Goal: Task Accomplishment & Management: Use online tool/utility

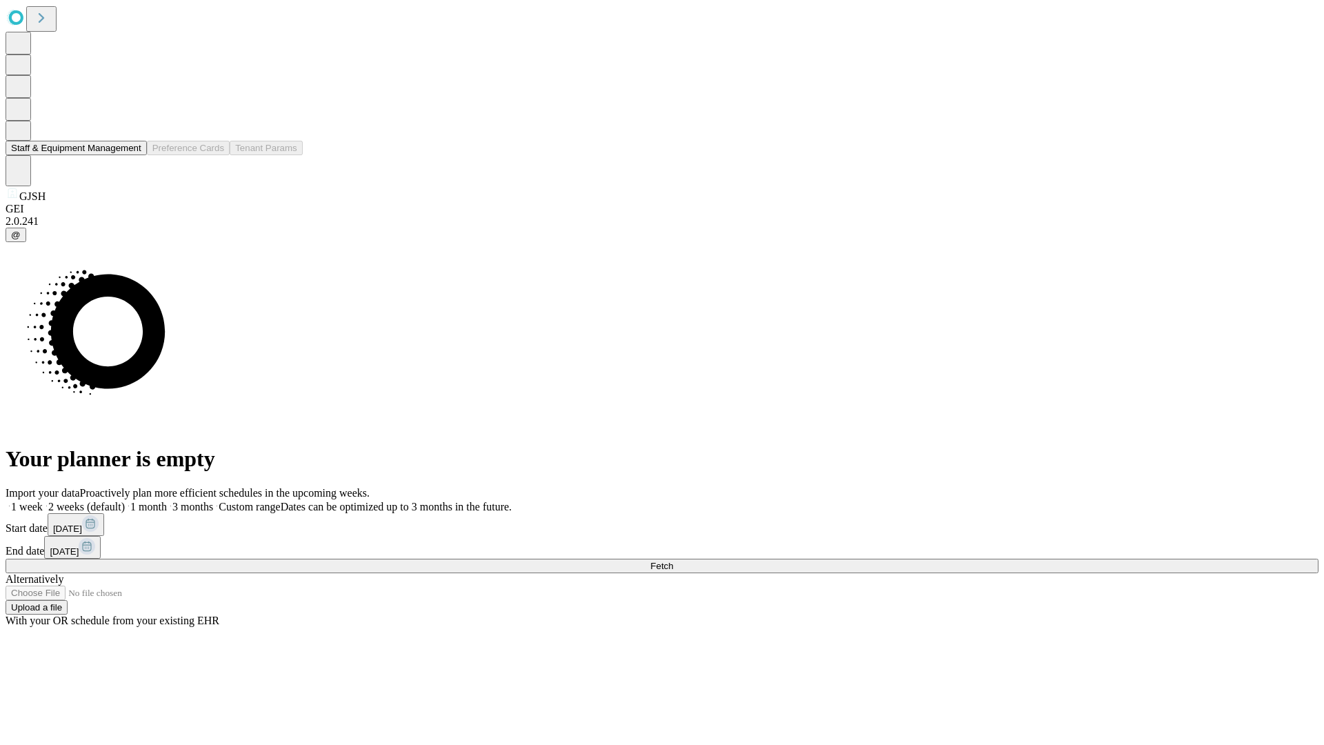
click at [132, 155] on button "Staff & Equipment Management" at bounding box center [76, 148] width 141 height 14
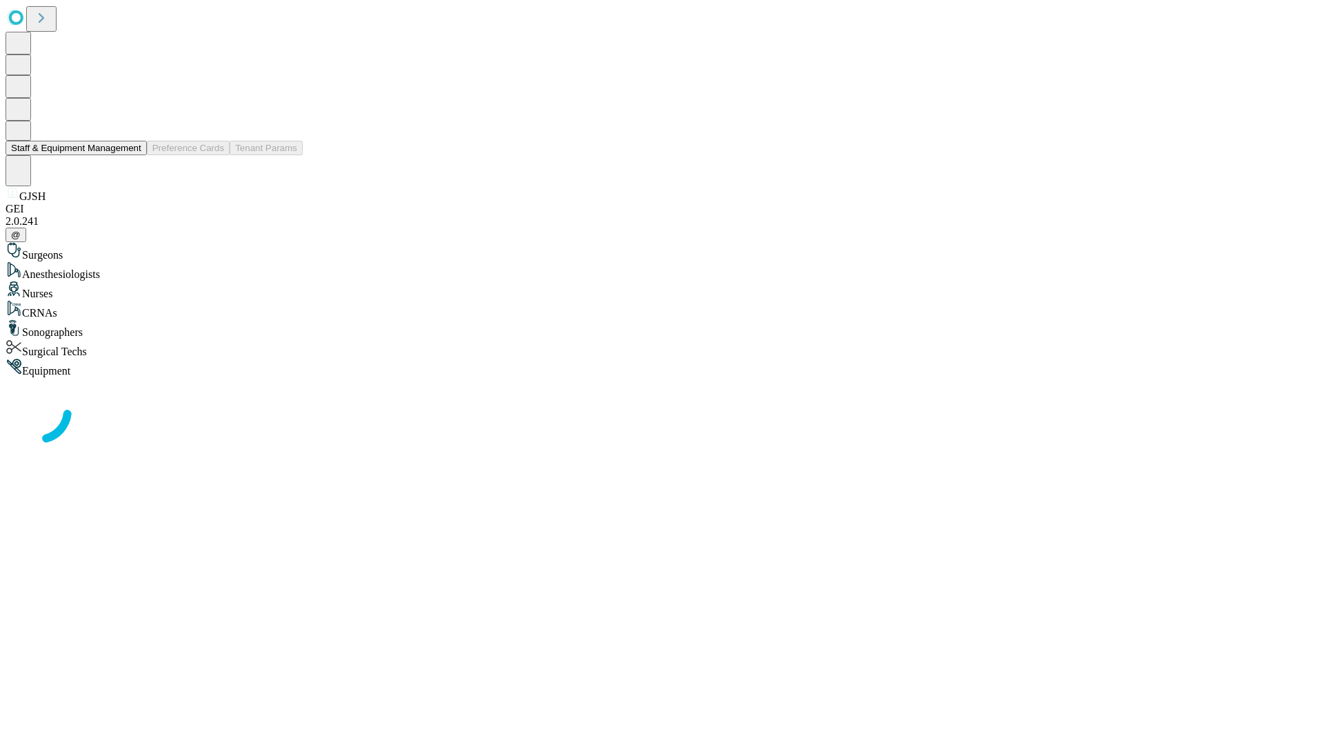
click at [132, 155] on button "Staff & Equipment Management" at bounding box center [76, 148] width 141 height 14
